Goal: Task Accomplishment & Management: Use online tool/utility

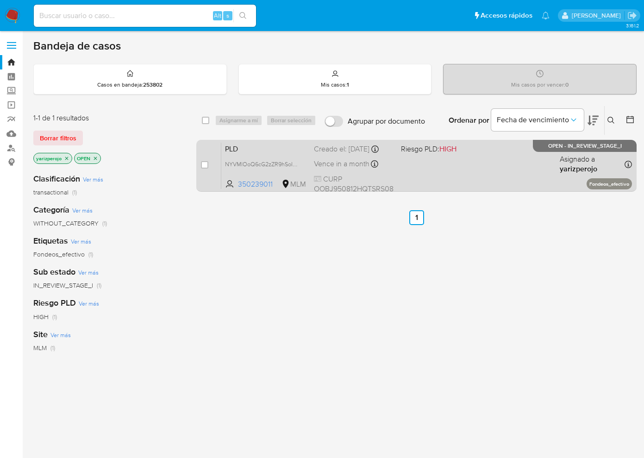
click at [443, 175] on div "PLD NYVMlOoQ6cG2zZR9hSoIAZSi 350239011 MLM Riesgo PLD: HIGH Creado el: [DATE] C…" at bounding box center [426, 165] width 410 height 47
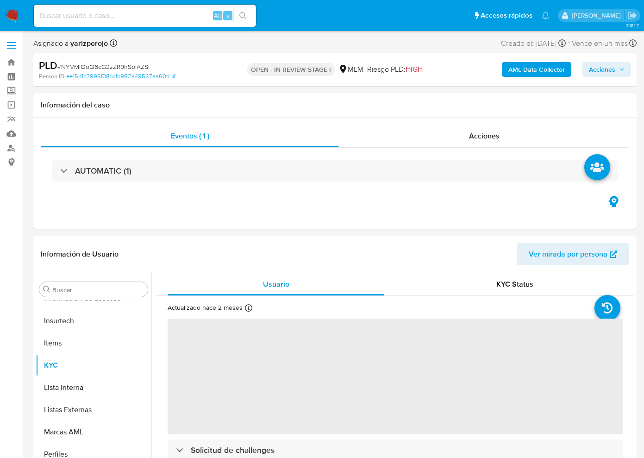
scroll to position [435, 0]
select select "10"
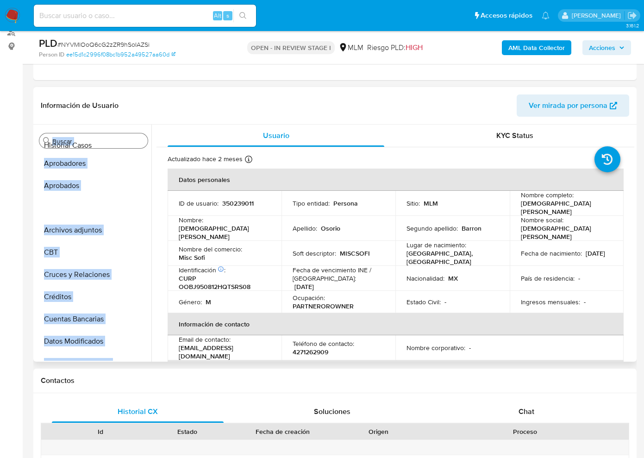
scroll to position [0, 0]
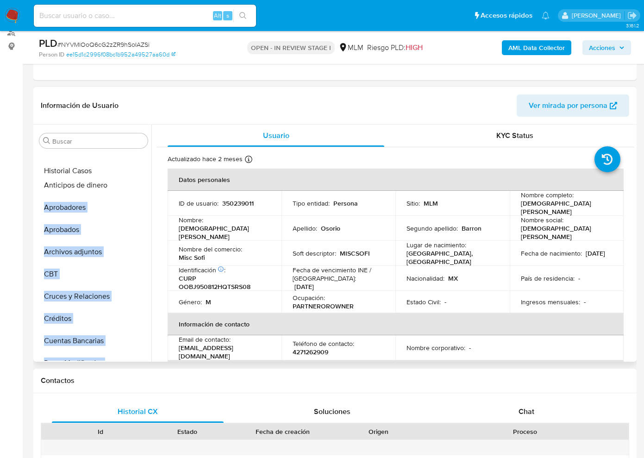
drag, startPoint x: 136, startPoint y: 255, endPoint x: 121, endPoint y: 170, distance: 86.5
click at [121, 170] on ul "Anticipos de dinero Aprobadores Aprobados Archivos adjuntos CBT Cruces y Relaci…" at bounding box center [94, 256] width 116 height 209
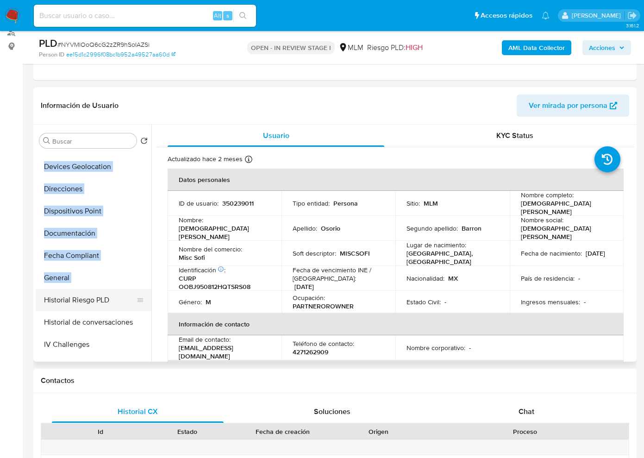
scroll to position [231, 0]
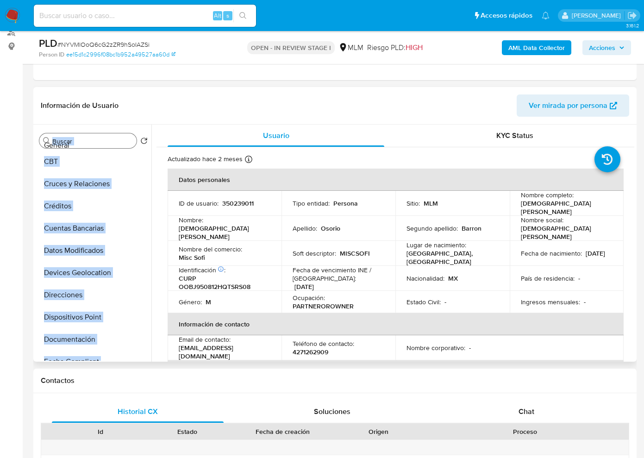
scroll to position [0, 0]
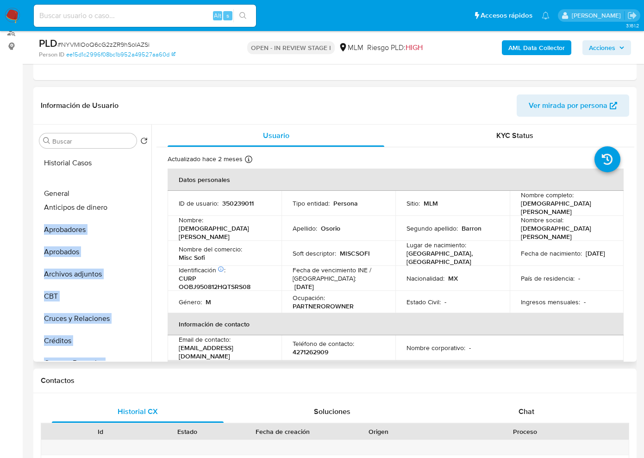
drag, startPoint x: 136, startPoint y: 262, endPoint x: 120, endPoint y: 191, distance: 73.1
click at [120, 191] on ul "Historial Casos Anticipos de dinero Aprobadores Aprobados Archivos adjuntos CBT…" at bounding box center [94, 256] width 116 height 209
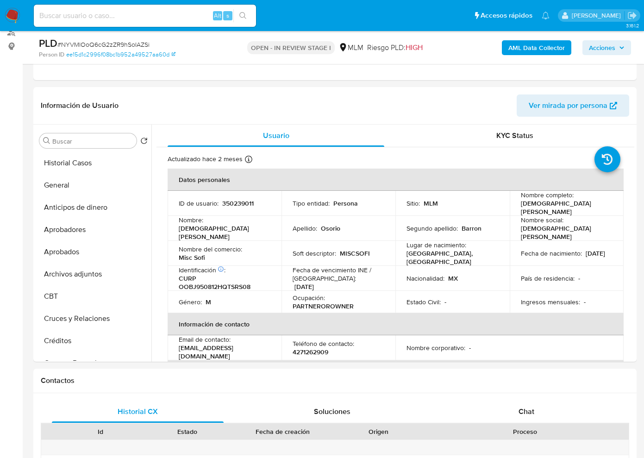
drag, startPoint x: 13, startPoint y: 217, endPoint x: 19, endPoint y: 217, distance: 5.1
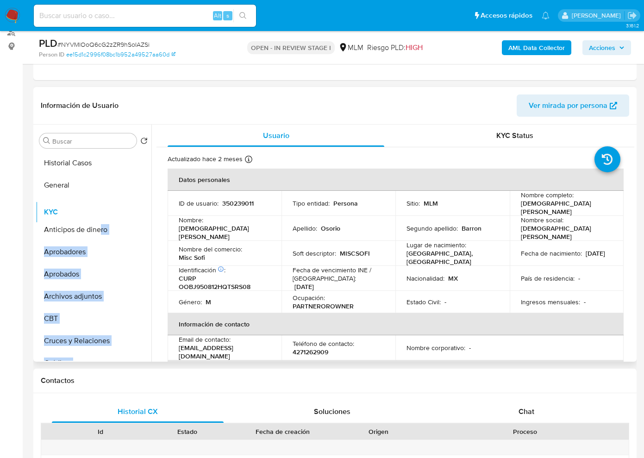
drag, startPoint x: 137, startPoint y: 303, endPoint x: 101, endPoint y: 210, distance: 99.3
click at [101, 210] on ul "Historial Casos General Anticipos de dinero Aprobadores Aprobados Archivos adju…" at bounding box center [94, 256] width 116 height 209
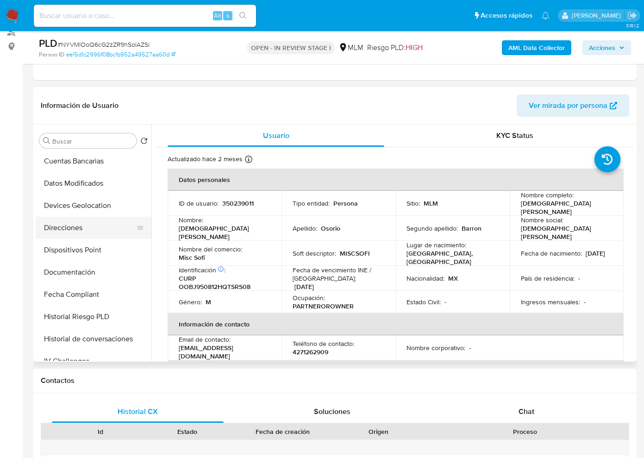
scroll to position [204, 0]
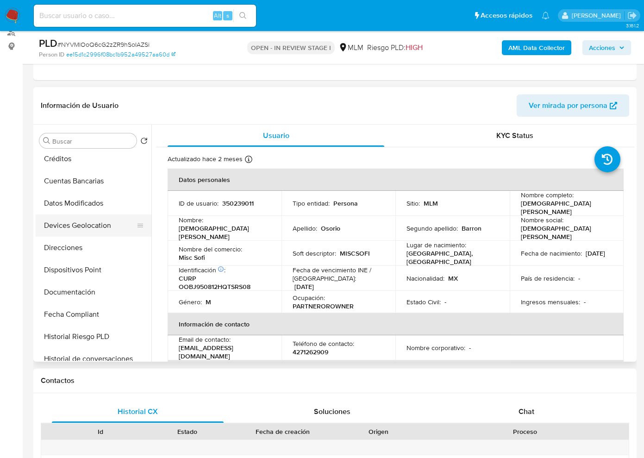
click at [106, 227] on button "Devices Geolocation" at bounding box center [90, 225] width 108 height 22
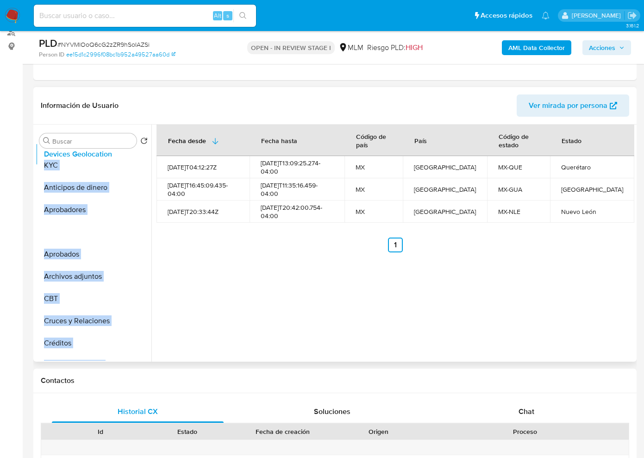
scroll to position [0, 0]
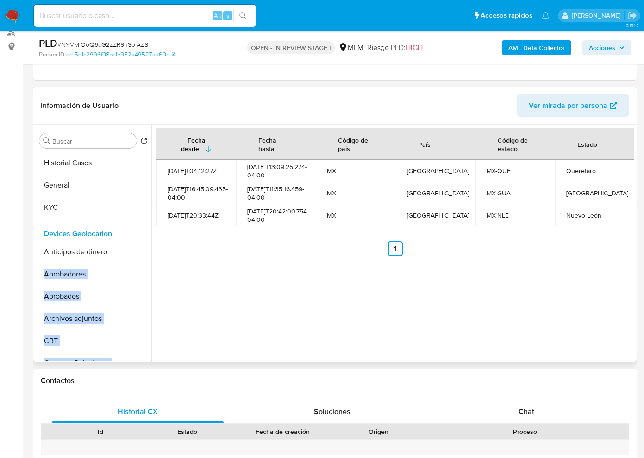
drag, startPoint x: 136, startPoint y: 226, endPoint x: 112, endPoint y: 233, distance: 25.2
click at [112, 233] on ul "Historial Casos General KYC Anticipos de dinero Aprobadores Aprobados Archivos …" at bounding box center [94, 256] width 116 height 209
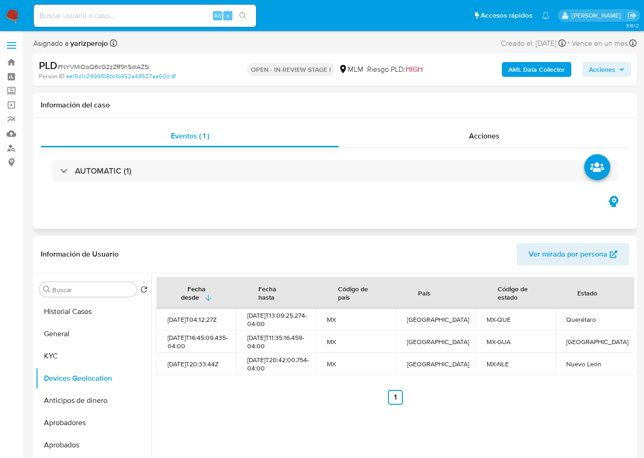
click at [184, 221] on div "Eventos ( 1 ) Acciones AUTOMATIC (1)" at bounding box center [334, 173] width 603 height 111
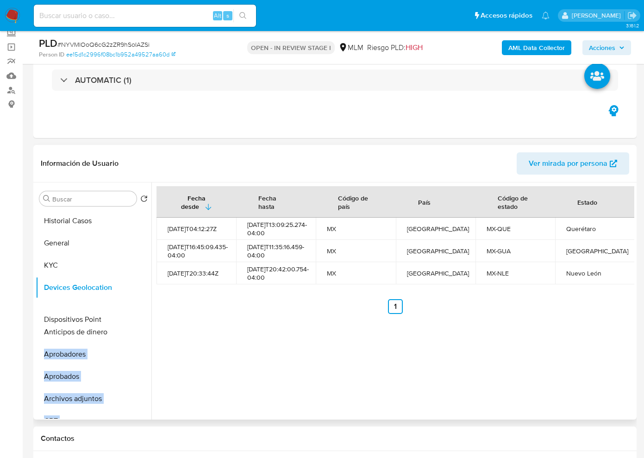
drag, startPoint x: 136, startPoint y: 353, endPoint x: 118, endPoint y: 319, distance: 38.7
click at [118, 319] on ul "Historial Casos General KYC Devices Geolocation Anticipos de dinero Aprobadores…" at bounding box center [94, 314] width 116 height 209
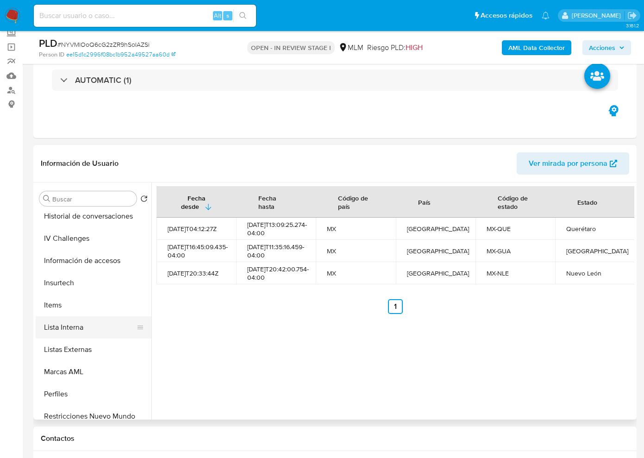
scroll to position [405, 0]
click at [89, 355] on button "Listas Externas" at bounding box center [90, 349] width 108 height 22
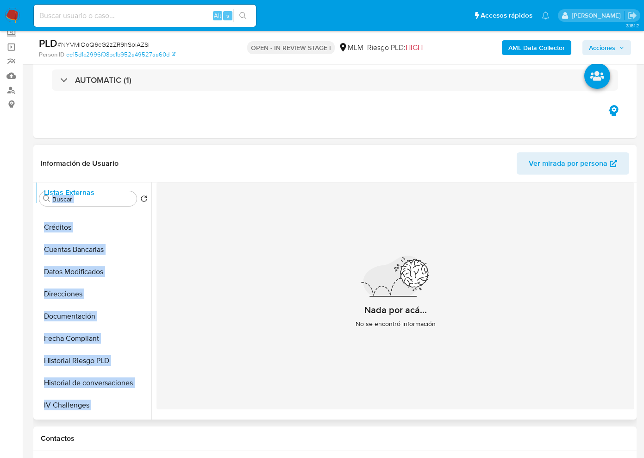
scroll to position [0, 0]
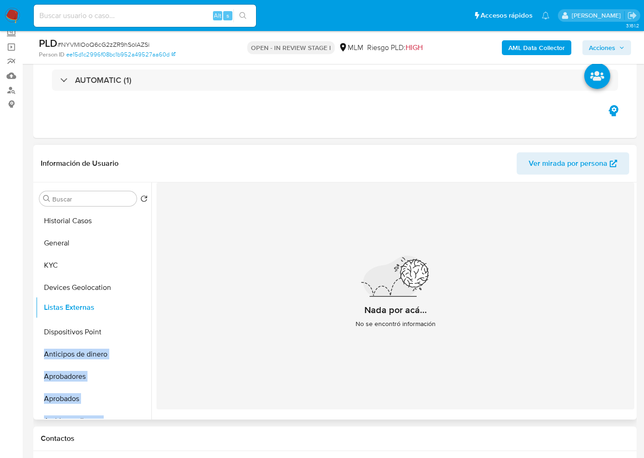
drag, startPoint x: 139, startPoint y: 349, endPoint x: 124, endPoint y: 307, distance: 44.9
click at [124, 307] on ul "Historial Casos General KYC Devices Geolocation Dispositivos Point Anticipos de…" at bounding box center [94, 314] width 116 height 209
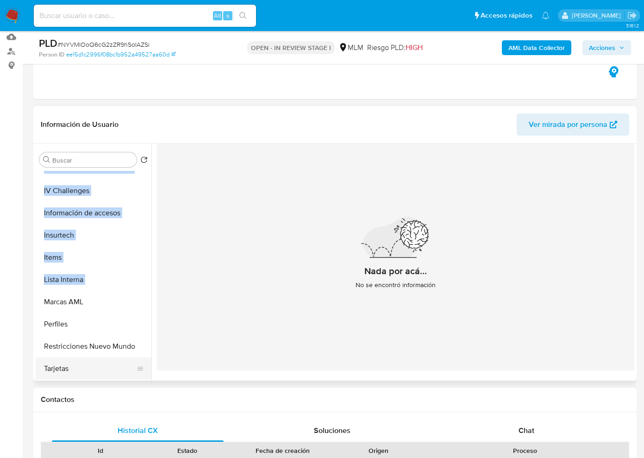
scroll to position [116, 0]
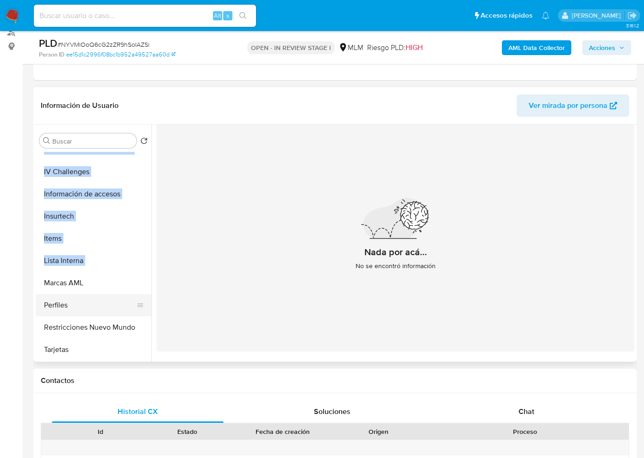
click at [90, 306] on button "Perfiles" at bounding box center [90, 305] width 108 height 22
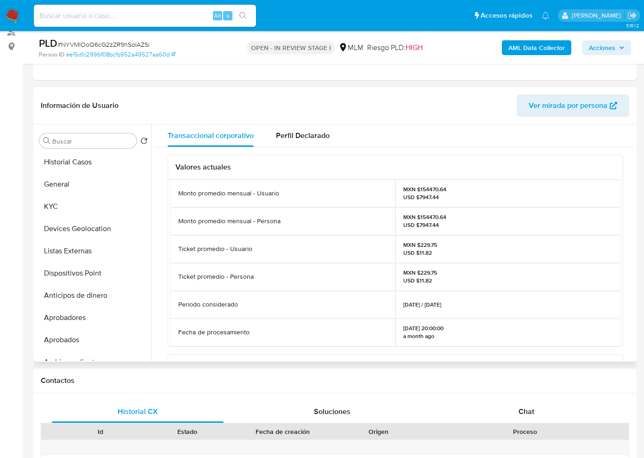
scroll to position [0, 0]
click at [71, 161] on button "Historial Casos" at bounding box center [90, 163] width 108 height 22
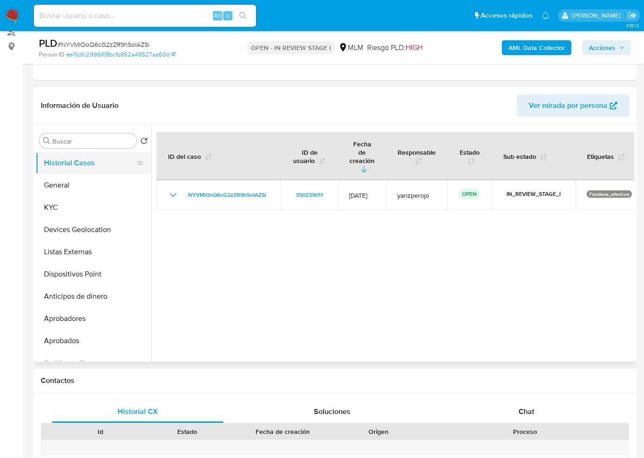
click at [68, 165] on button "Historial Casos" at bounding box center [90, 163] width 108 height 22
click at [73, 183] on button "General" at bounding box center [90, 185] width 108 height 22
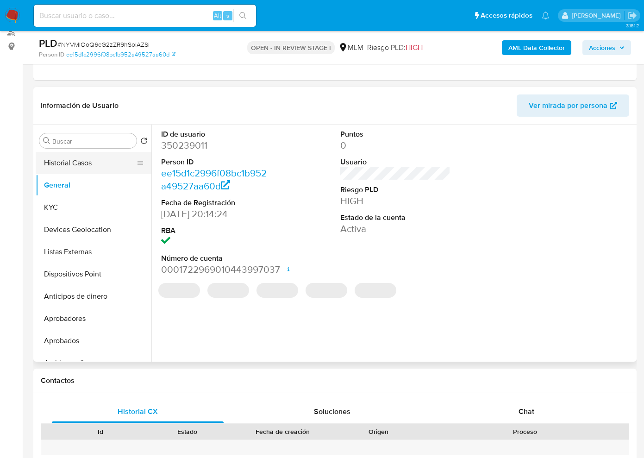
click at [81, 169] on button "Historial Casos" at bounding box center [90, 163] width 108 height 22
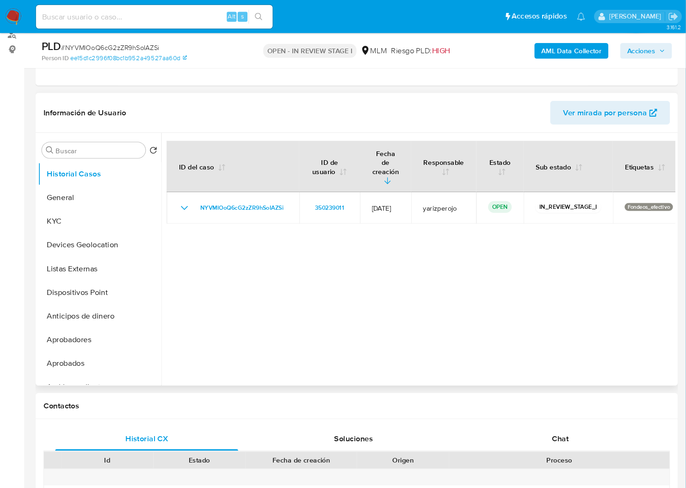
scroll to position [115, 0]
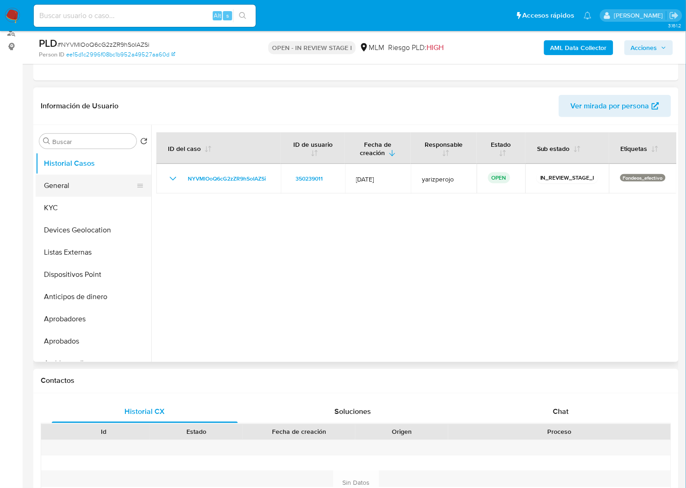
click at [60, 182] on button "General" at bounding box center [90, 185] width 108 height 22
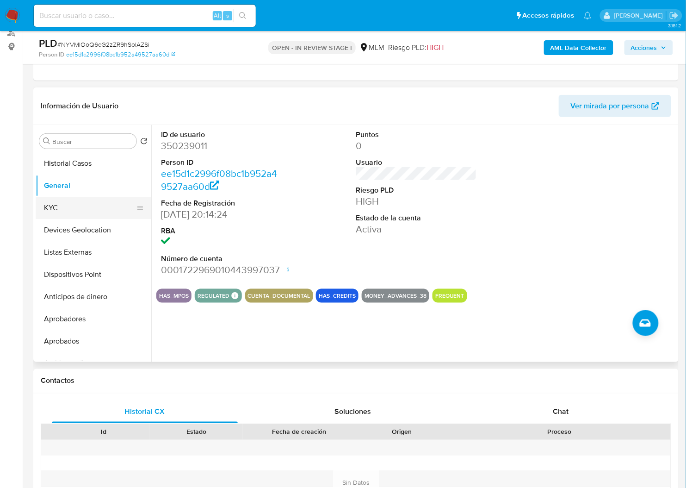
click at [72, 210] on button "KYC" at bounding box center [90, 208] width 108 height 22
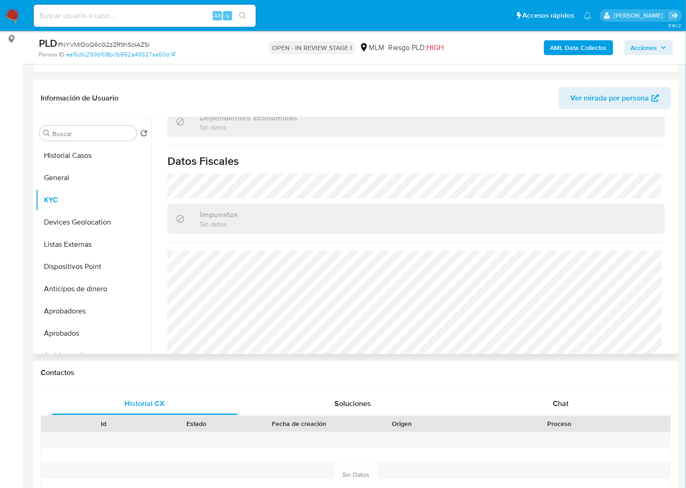
scroll to position [575, 0]
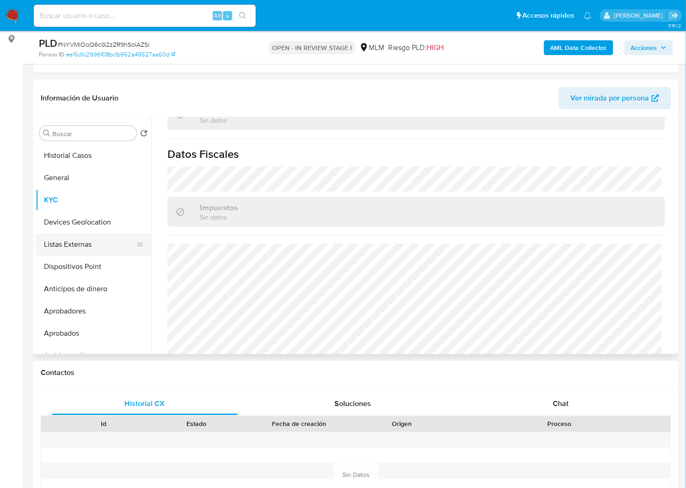
click at [63, 247] on button "Listas Externas" at bounding box center [90, 244] width 108 height 22
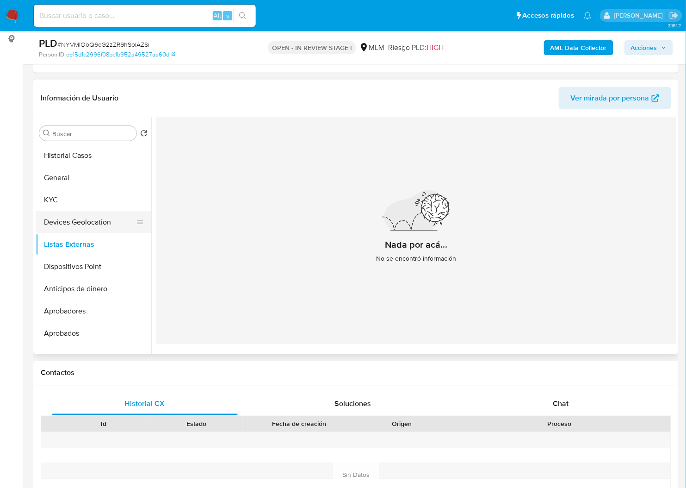
drag, startPoint x: 83, startPoint y: 217, endPoint x: 89, endPoint y: 220, distance: 6.8
click at [83, 218] on button "Devices Geolocation" at bounding box center [90, 222] width 108 height 22
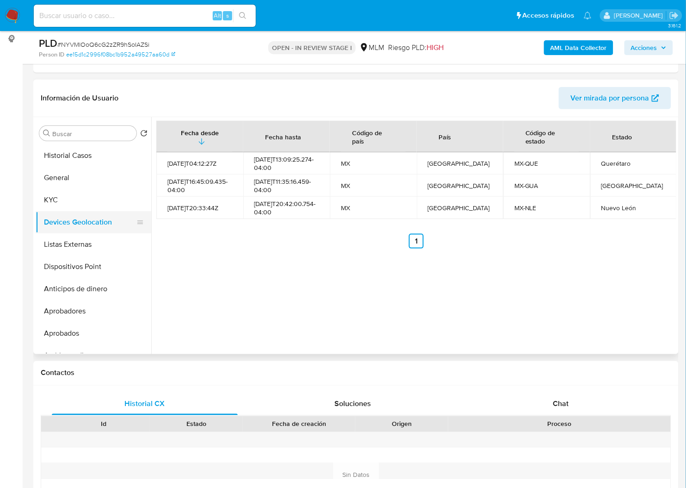
drag, startPoint x: 141, startPoint y: 244, endPoint x: 136, endPoint y: 220, distance: 24.0
click at [136, 220] on ul "Historial Casos General KYC Devices Geolocation Listas Externas Dispositivos Po…" at bounding box center [94, 248] width 116 height 209
drag, startPoint x: 136, startPoint y: 244, endPoint x: 136, endPoint y: 218, distance: 25.5
click at [136, 218] on ul "Historial Casos General KYC Devices Geolocation Listas Externas Dispositivos Po…" at bounding box center [94, 248] width 116 height 209
click at [87, 222] on button "Listas Externas" at bounding box center [90, 222] width 108 height 22
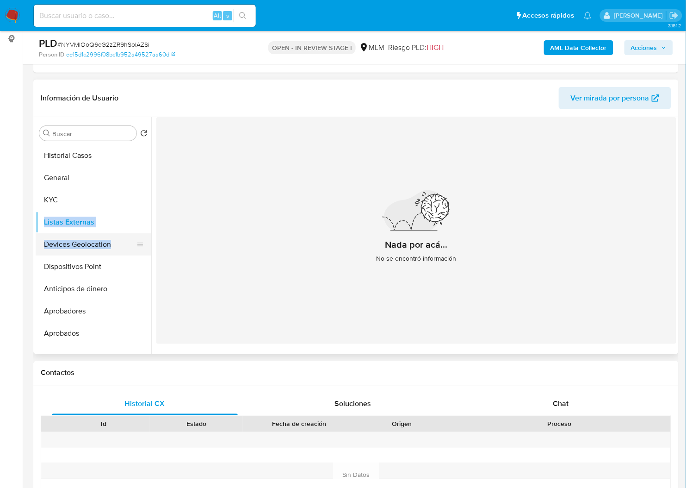
click at [63, 244] on button "Devices Geolocation" at bounding box center [90, 244] width 108 height 22
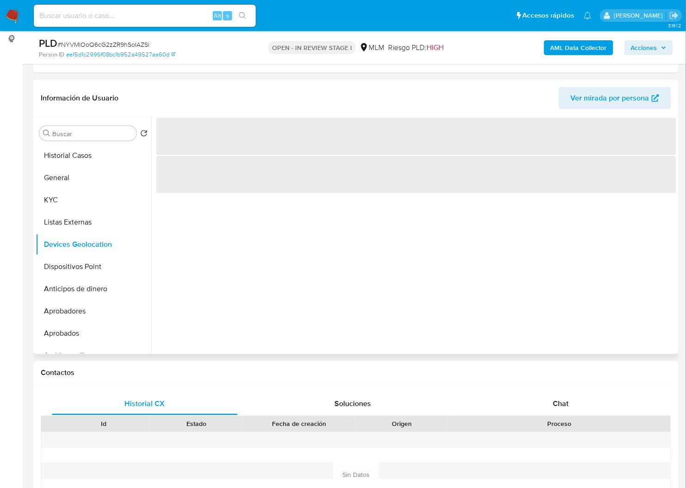
click at [431, 103] on header "Información de Usuario Ver mirada por persona" at bounding box center [356, 98] width 631 height 22
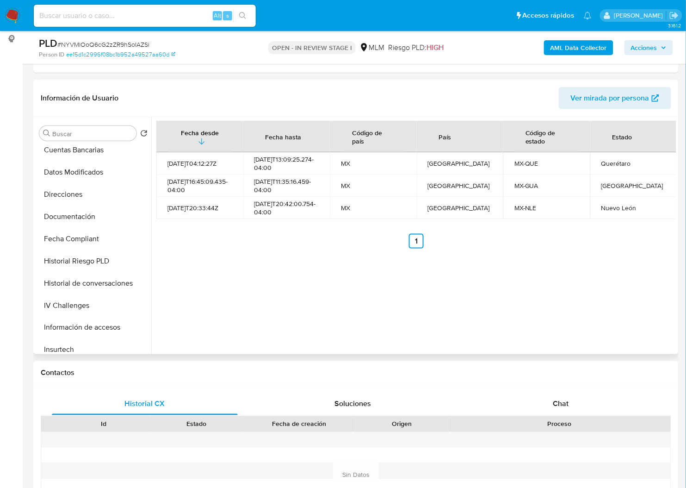
scroll to position [308, 0]
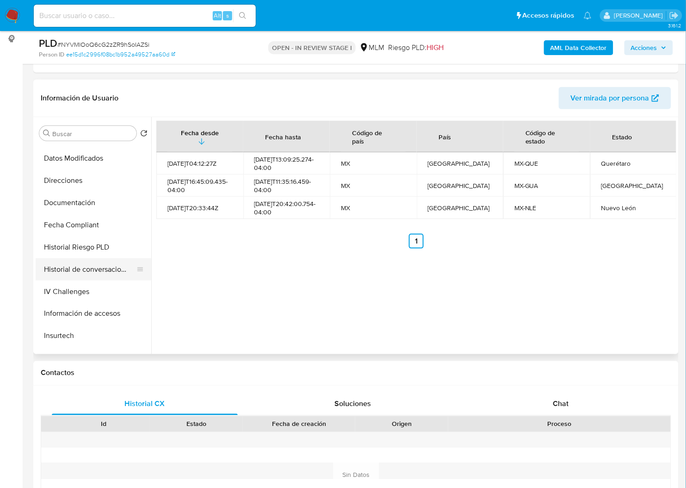
click at [102, 275] on button "Historial de conversaciones" at bounding box center [90, 269] width 108 height 22
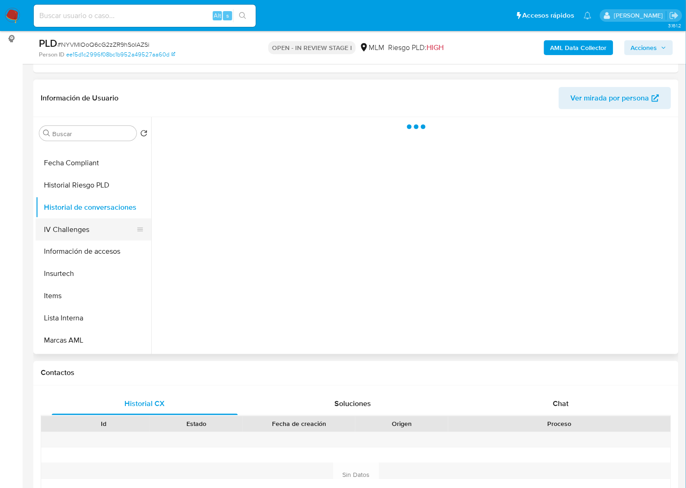
scroll to position [432, 0]
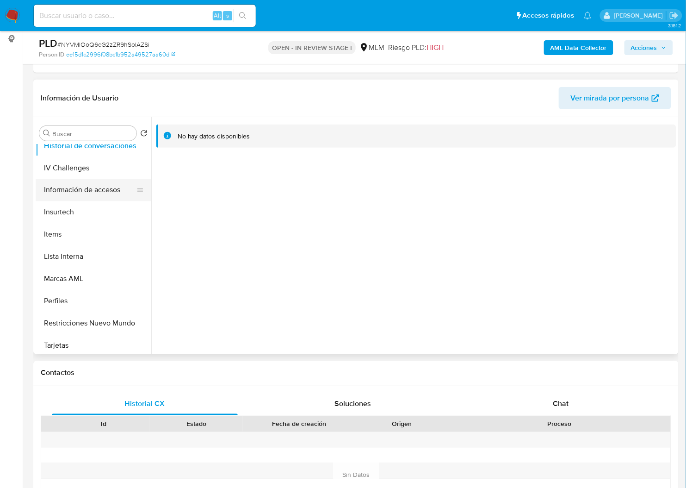
click at [85, 188] on button "Información de accesos" at bounding box center [90, 190] width 108 height 22
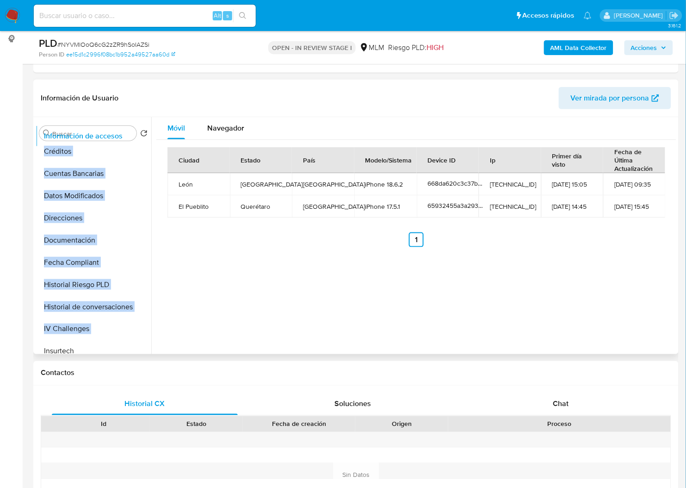
scroll to position [0, 0]
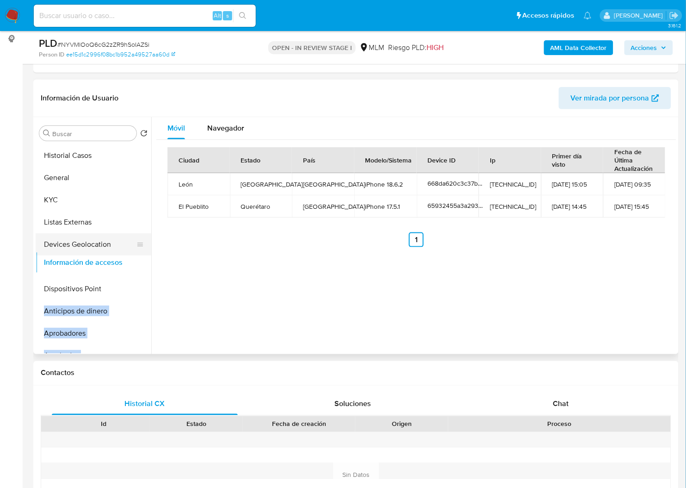
drag, startPoint x: 134, startPoint y: 309, endPoint x: 124, endPoint y: 264, distance: 45.5
click at [124, 264] on ul "Historial Casos General KYC Listas Externas Devices Geolocation Dispositivos Po…" at bounding box center [94, 248] width 116 height 209
click at [329, 261] on div "Móvil Navegador Ciudad Estado País Modelo/Sistema Device ID Ip Primer día visto…" at bounding box center [413, 235] width 525 height 237
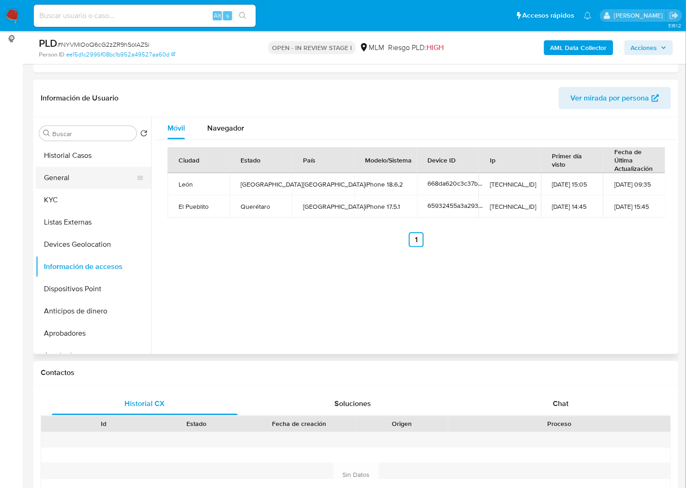
click at [79, 183] on button "General" at bounding box center [90, 178] width 108 height 22
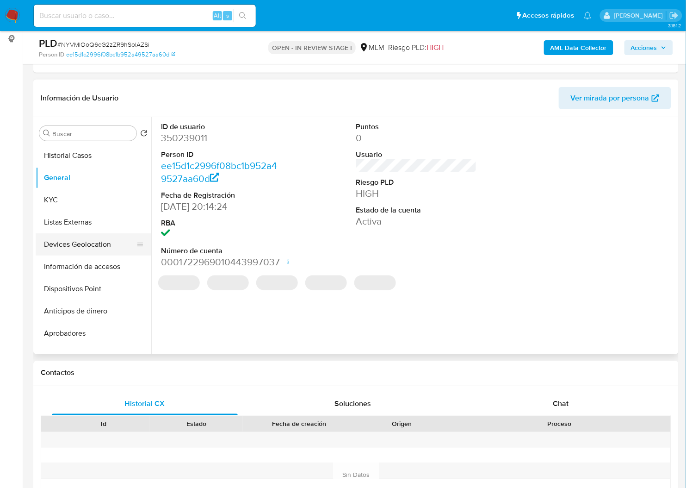
click at [84, 249] on button "Devices Geolocation" at bounding box center [90, 244] width 108 height 22
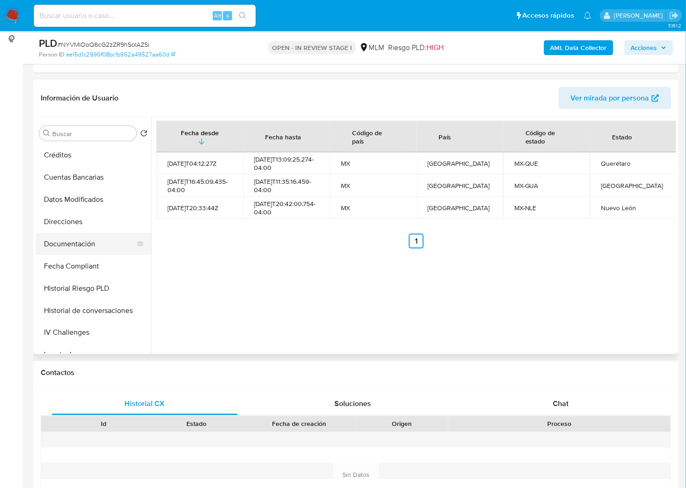
scroll to position [308, 0]
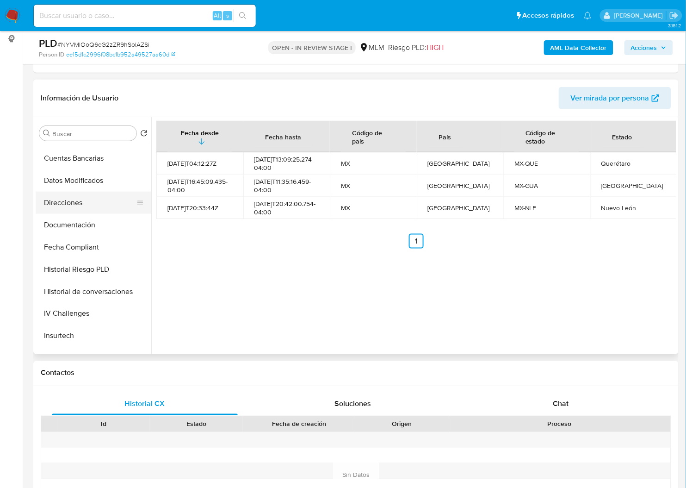
drag, startPoint x: 103, startPoint y: 226, endPoint x: 103, endPoint y: 194, distance: 31.5
click at [103, 192] on ul "Historial Casos General KYC Listas Externas Devices Geolocation Información de …" at bounding box center [94, 248] width 116 height 209
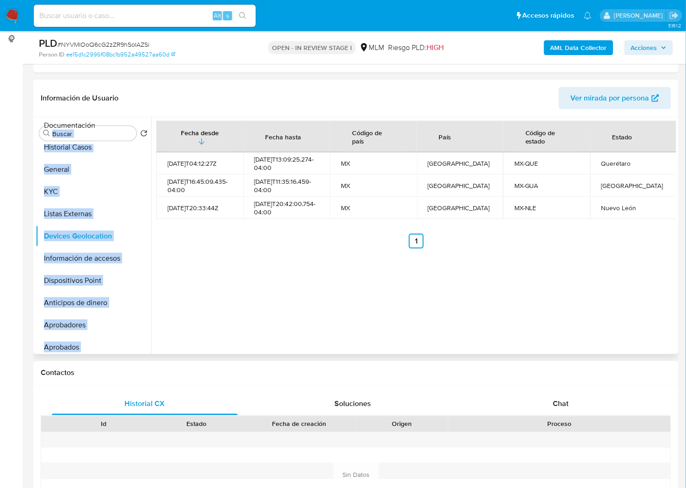
scroll to position [0, 0]
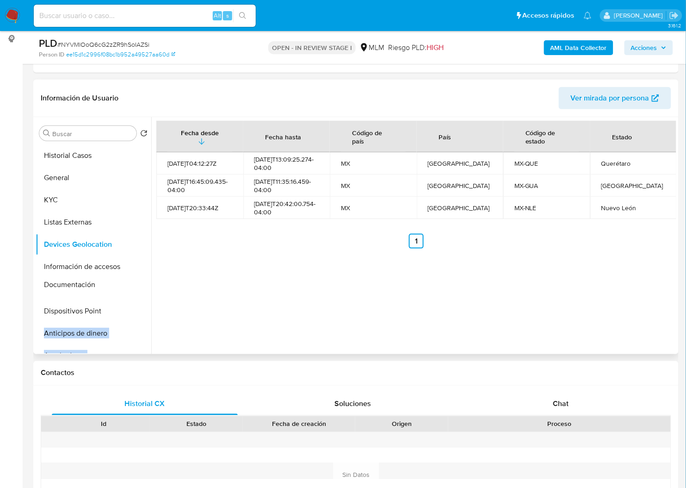
drag, startPoint x: 133, startPoint y: 224, endPoint x: 119, endPoint y: 284, distance: 61.8
click at [119, 284] on ul "Historial Casos General KYC Listas Externas Devices Geolocation Información de …" at bounding box center [94, 248] width 116 height 209
click at [220, 280] on div "Fecha desde Fecha hasta Código de país País Código de estado Estado 2021-08-02T…" at bounding box center [413, 235] width 525 height 237
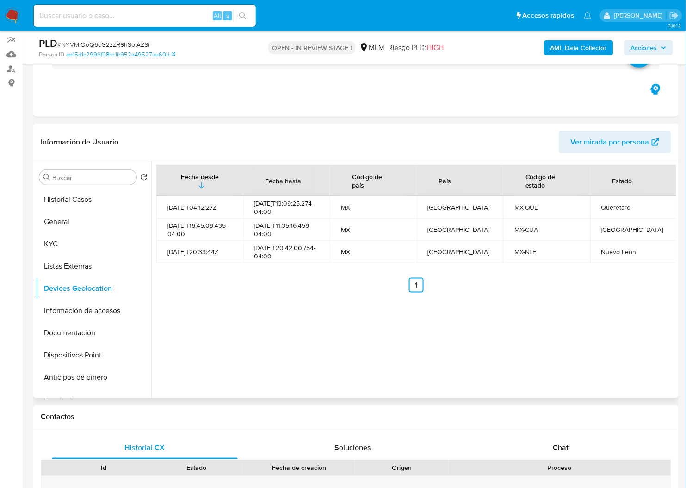
scroll to position [62, 0]
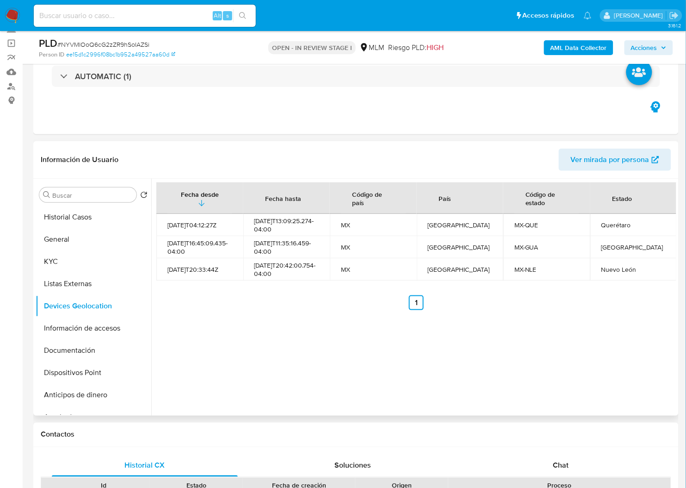
drag, startPoint x: 594, startPoint y: 259, endPoint x: 582, endPoint y: 261, distance: 11.7
click at [593, 258] on td "Guanajuato" at bounding box center [633, 247] width 87 height 22
click at [100, 333] on button "Información de accesos" at bounding box center [90, 328] width 108 height 22
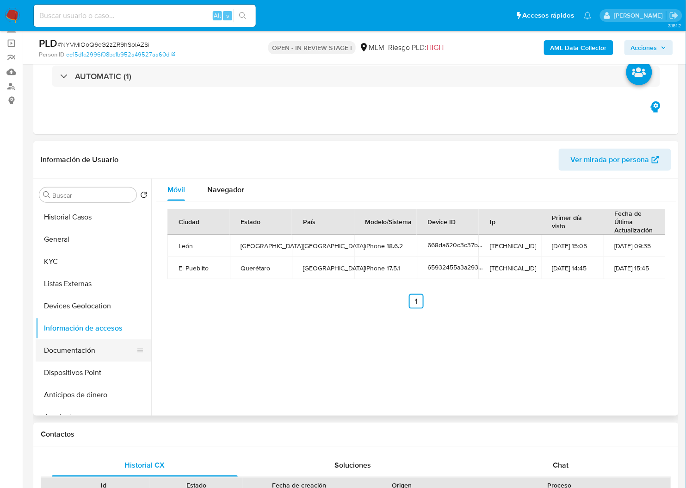
click at [95, 352] on button "Documentación" at bounding box center [90, 350] width 108 height 22
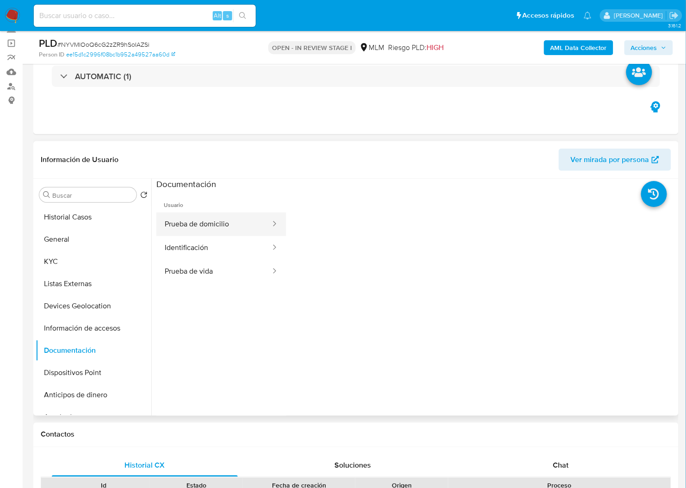
click at [218, 228] on button "Prueba de domicilio" at bounding box center [213, 224] width 115 height 24
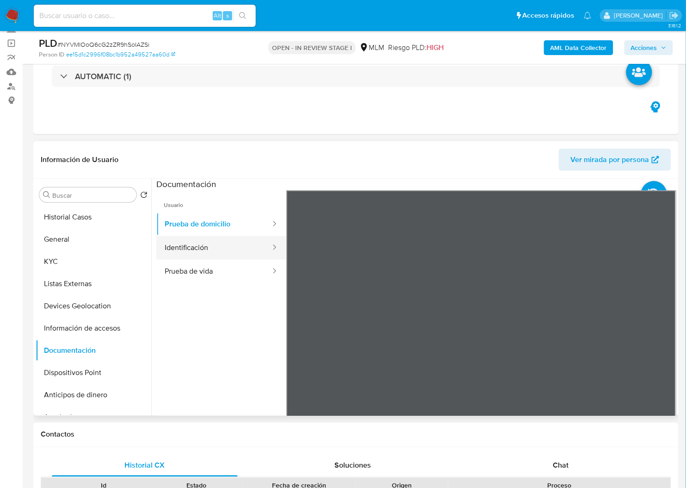
click at [222, 252] on button "Identificación" at bounding box center [213, 248] width 115 height 24
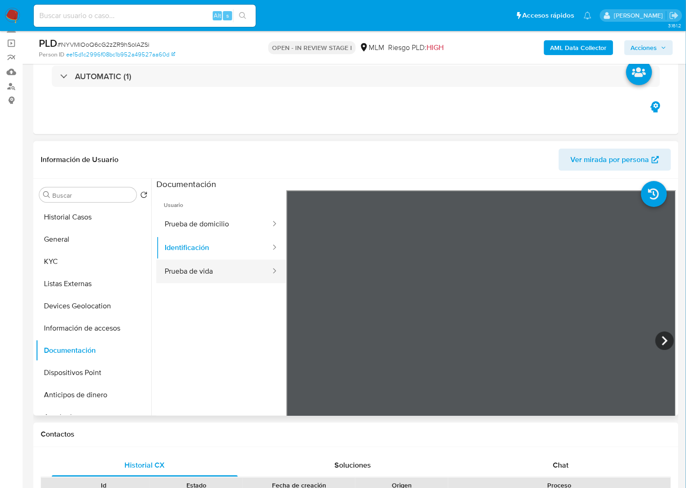
click at [219, 271] on button "Prueba de vida" at bounding box center [213, 272] width 115 height 24
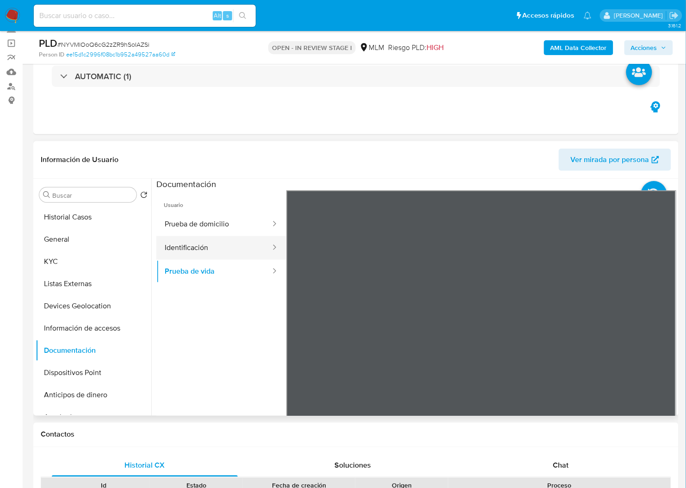
click at [203, 245] on button "Identificación" at bounding box center [213, 248] width 115 height 24
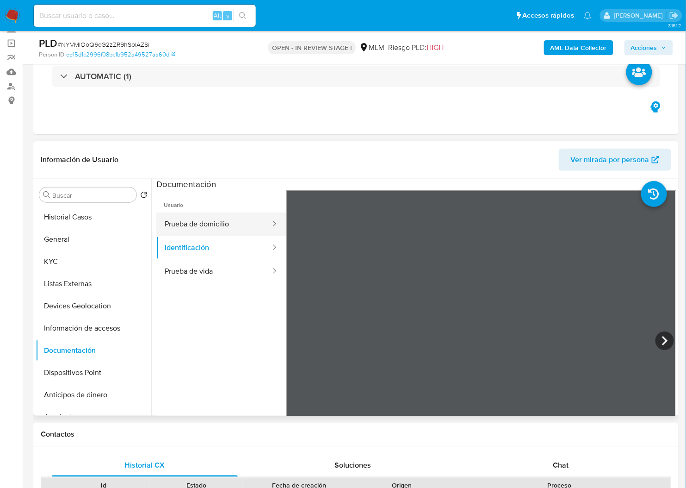
click at [206, 228] on button "Prueba de domicilio" at bounding box center [213, 224] width 115 height 24
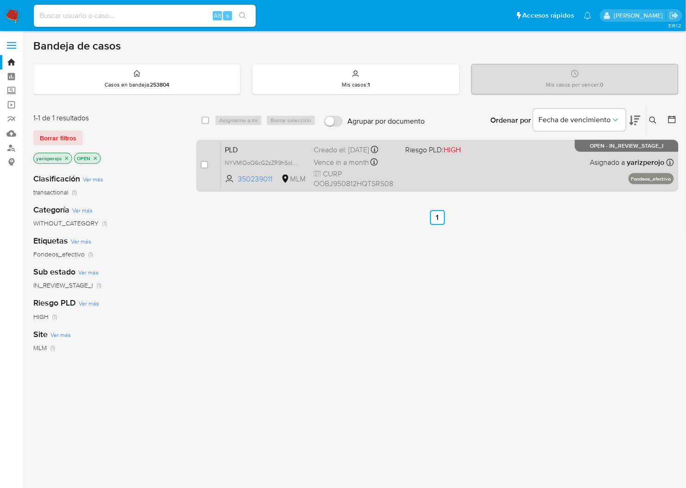
click at [467, 179] on div "PLD NYVMlOoQ6cG2zZR9hSoIAZSi 350239011 MLM Riesgo PLD: HIGH Creado el: 12/09/20…" at bounding box center [447, 165] width 453 height 47
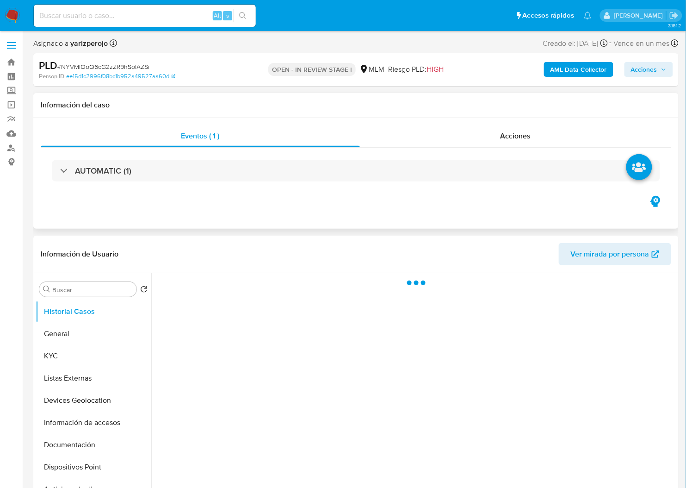
select select "10"
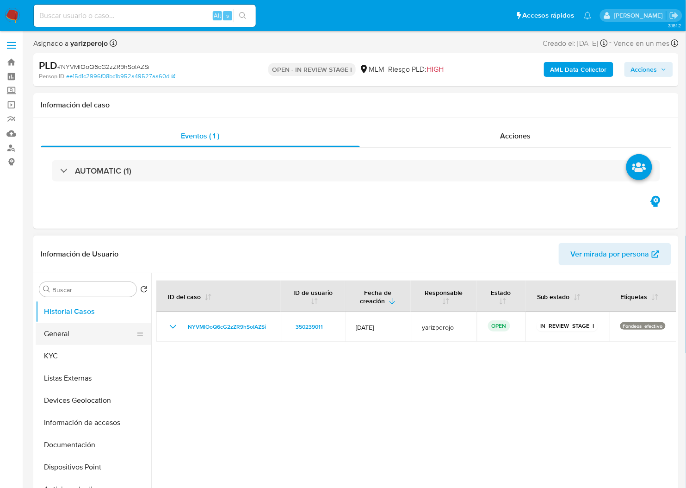
click at [105, 328] on button "General" at bounding box center [90, 333] width 108 height 22
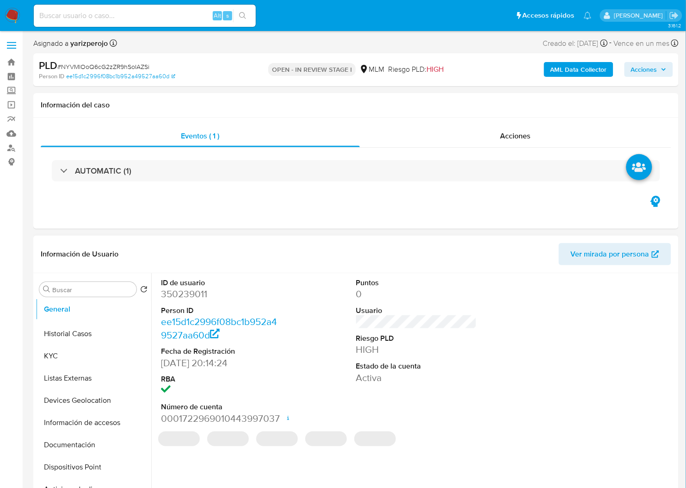
drag, startPoint x: 136, startPoint y: 333, endPoint x: 129, endPoint y: 310, distance: 24.2
click at [129, 309] on ul "Historial Casos General KYC Listas Externas Devices Geolocation Información de …" at bounding box center [94, 404] width 116 height 209
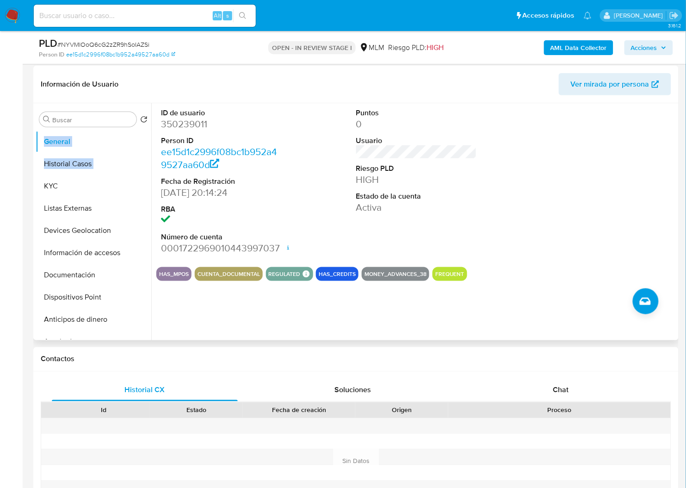
scroll to position [123, 0]
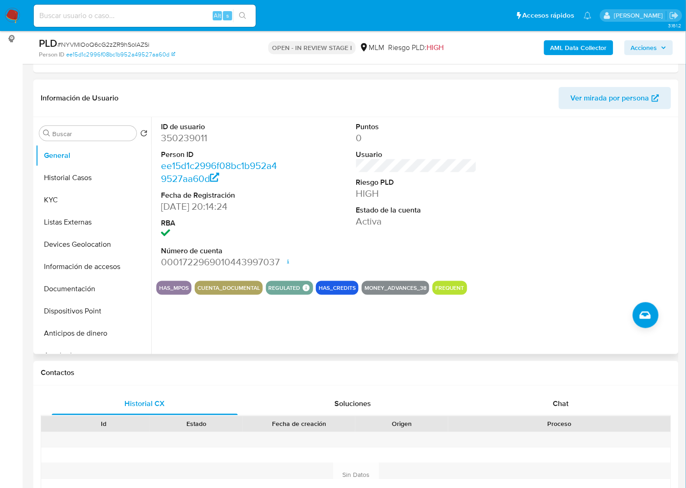
click at [213, 92] on header "Información de Usuario Ver mirada por persona" at bounding box center [356, 98] width 631 height 22
click at [92, 181] on button "Historial Casos" at bounding box center [90, 178] width 108 height 22
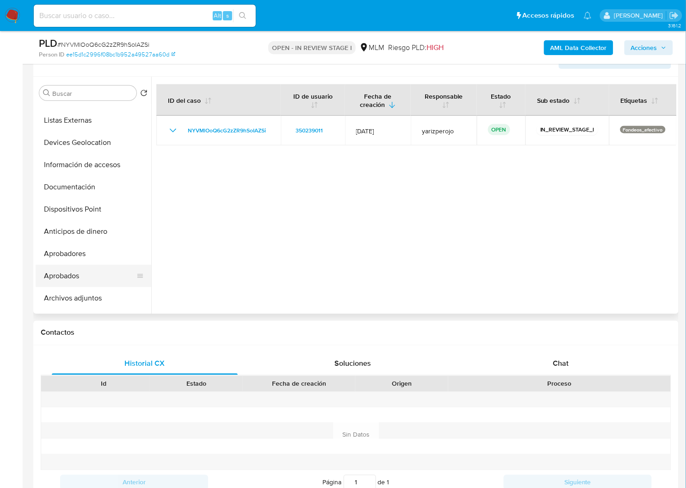
scroll to position [185, 0]
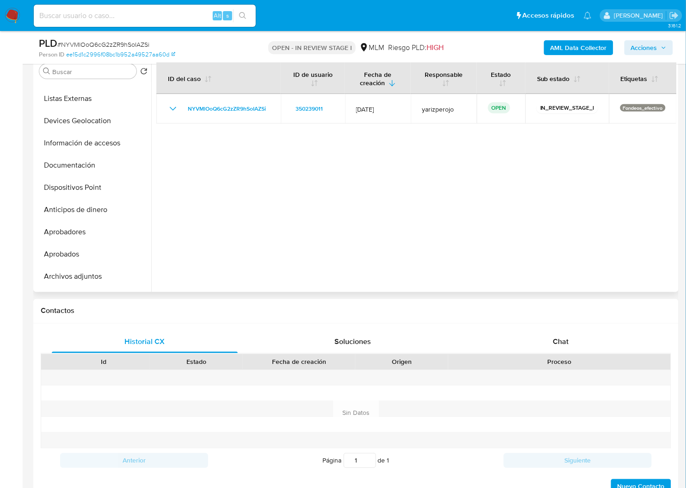
click at [369, 279] on div at bounding box center [413, 173] width 525 height 237
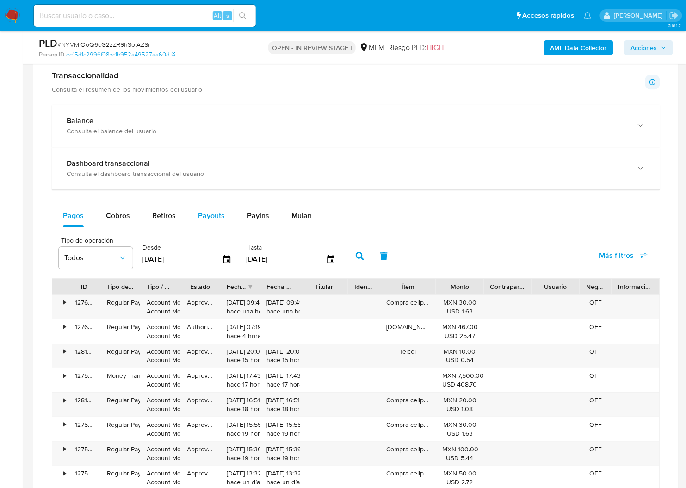
scroll to position [617, 0]
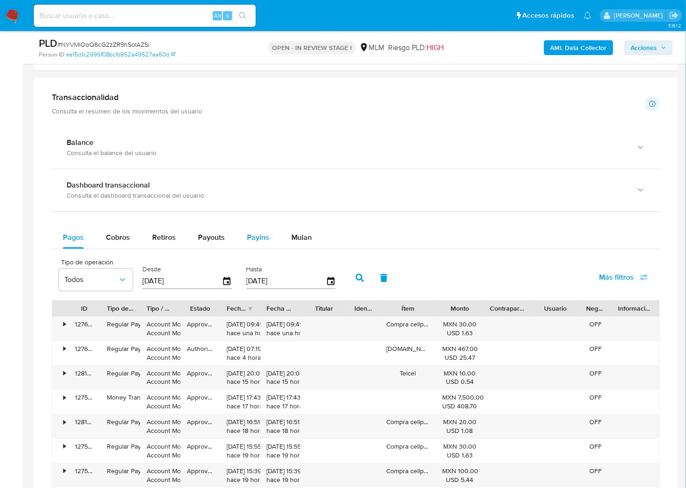
click at [260, 238] on span "Payins" at bounding box center [258, 237] width 22 height 11
select select "10"
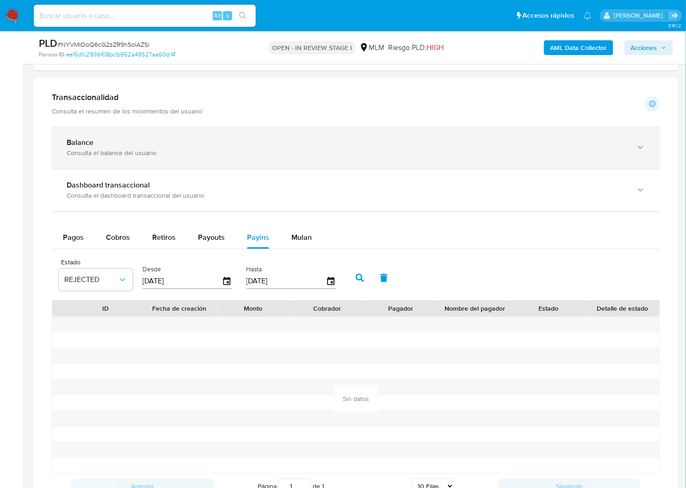
click at [224, 146] on div "Balance" at bounding box center [347, 142] width 560 height 9
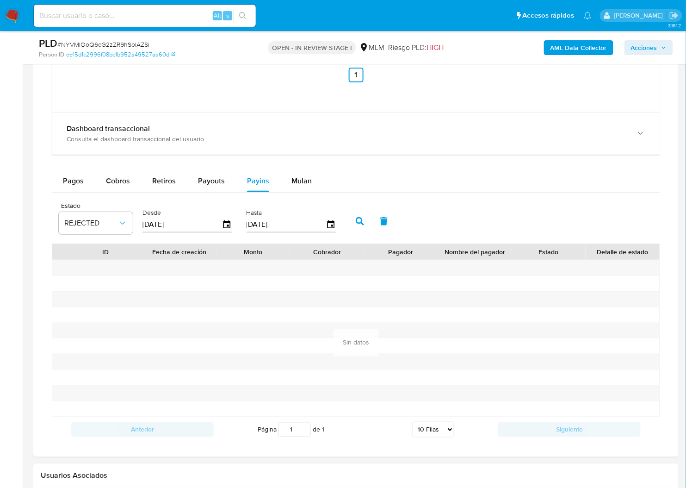
scroll to position [987, 0]
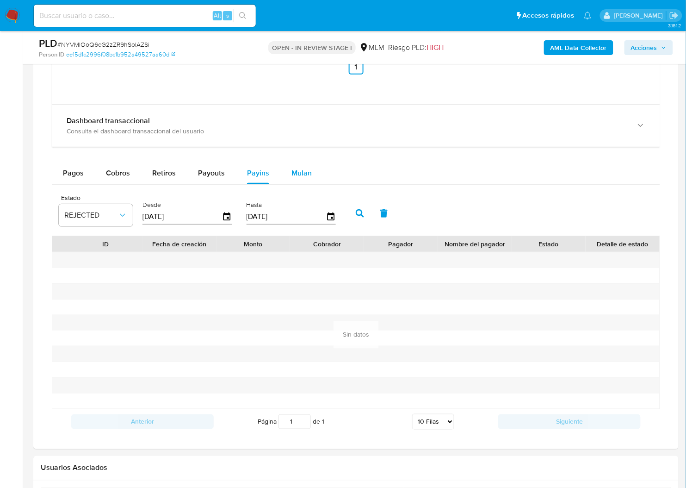
click at [300, 176] on span "Mulan" at bounding box center [301, 172] width 20 height 11
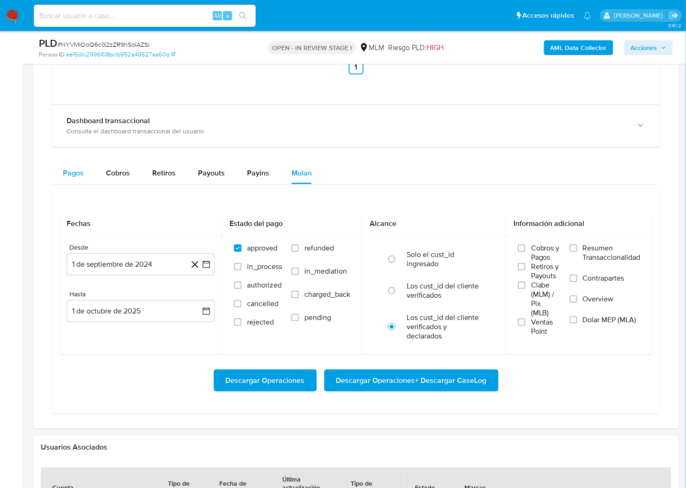
click at [70, 179] on div "Pagos" at bounding box center [73, 173] width 21 height 22
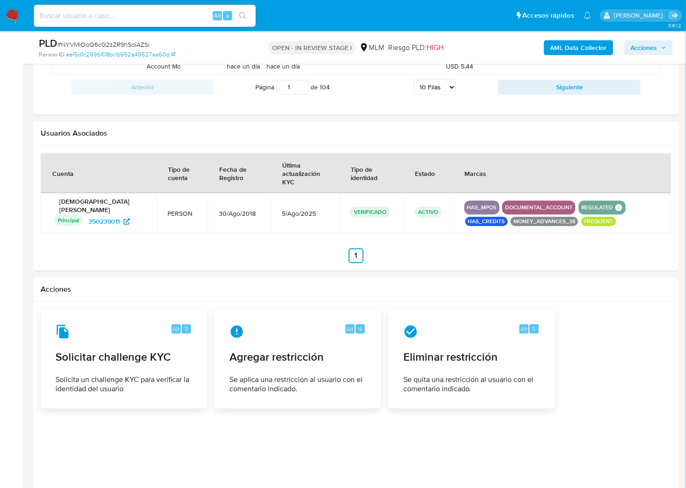
scroll to position [1289, 0]
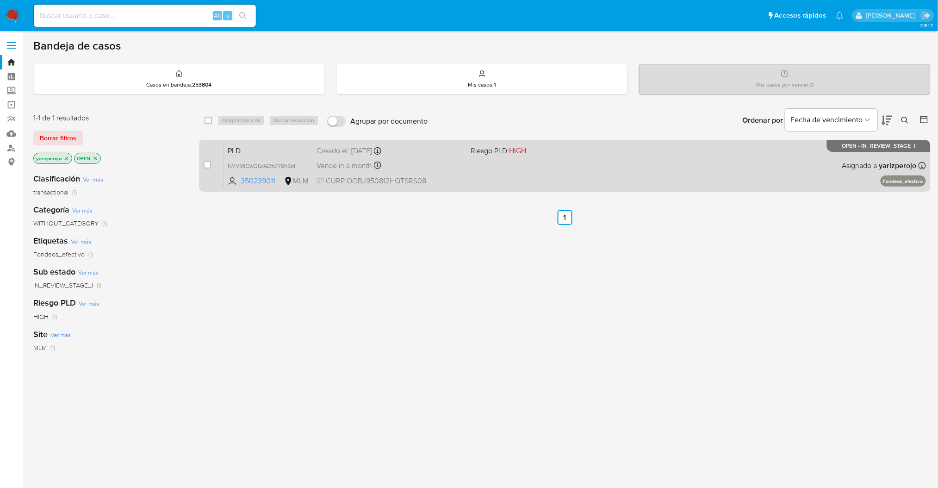
click at [423, 167] on div "Vence in a month Vence el 11/11/2025 02:07:29" at bounding box center [389, 165] width 147 height 12
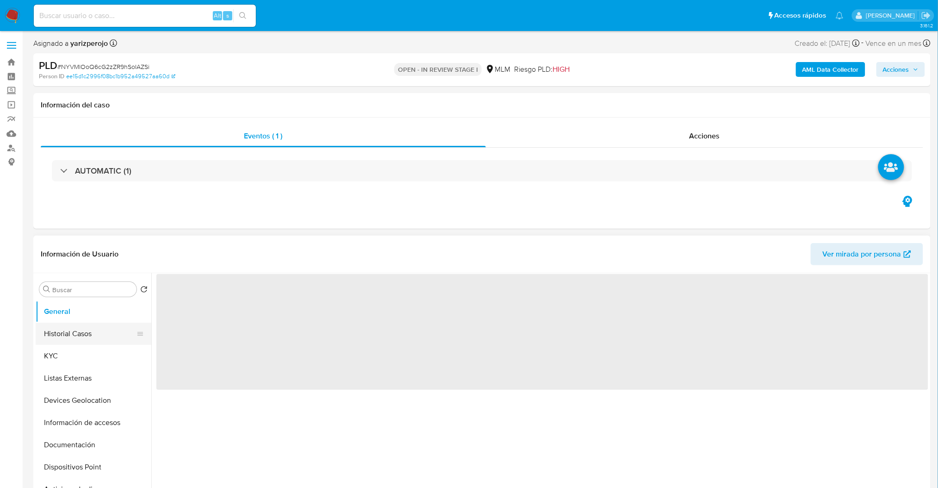
select select "10"
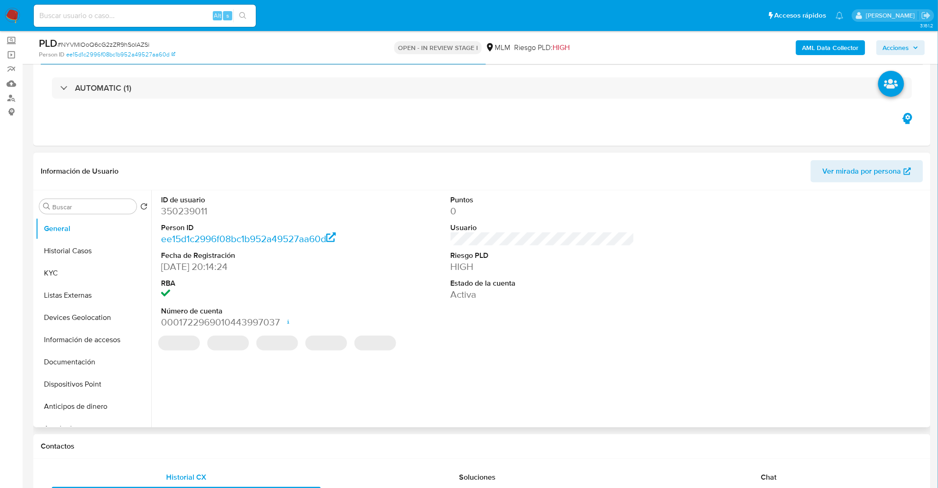
scroll to position [123, 0]
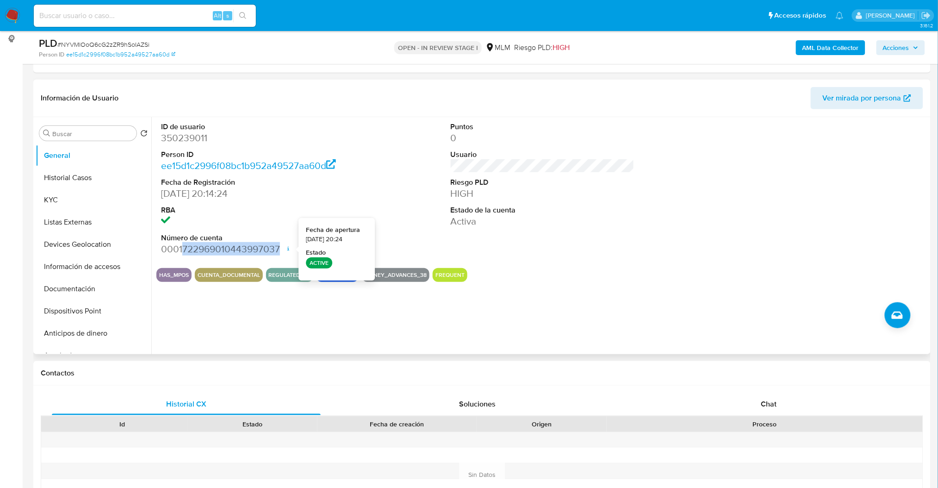
drag, startPoint x: 183, startPoint y: 247, endPoint x: 279, endPoint y: 250, distance: 96.7
click at [279, 250] on dd "0001722969010443997037 Fecha de apertura [DATE] 20:24 Estado ACTIVE" at bounding box center [253, 248] width 184 height 13
copy dd "722969010443997037"
